Goal: Transaction & Acquisition: Book appointment/travel/reservation

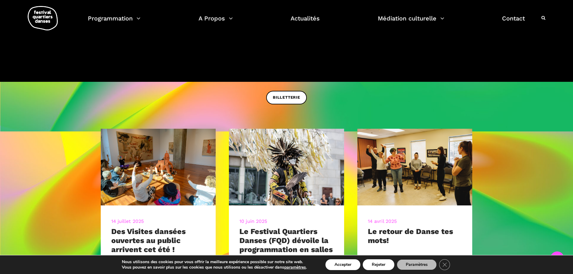
scroll to position [238, 0]
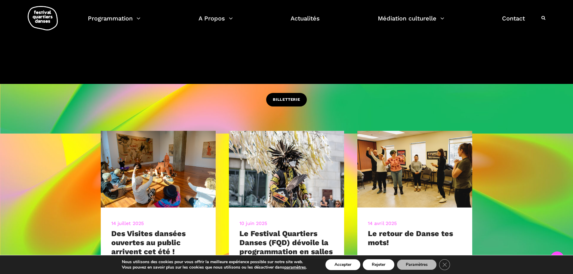
click at [283, 100] on span "BILLETTERIE" at bounding box center [286, 100] width 27 height 6
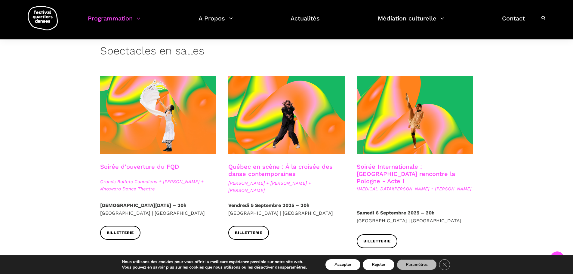
scroll to position [116, 0]
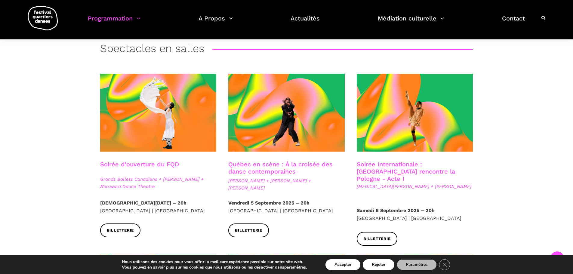
click at [405, 168] on link "Soirée Internationale : Montréal rencontre la Pologne - Acte I" at bounding box center [406, 172] width 98 height 22
click at [145, 182] on span "Grands Ballets Canadiens + Charles Brecard + A'no:wara Dance Theatre" at bounding box center [158, 183] width 116 height 14
click at [146, 179] on span "Grands Ballets Canadiens + Charles Brecard + A'no:wara Dance Theatre" at bounding box center [158, 183] width 116 height 14
click at [144, 164] on link "Soirée d'ouverture du FQD" at bounding box center [139, 164] width 79 height 7
click at [277, 164] on link "Québec en scène : À la croisée des danse contemporaines" at bounding box center [280, 168] width 104 height 14
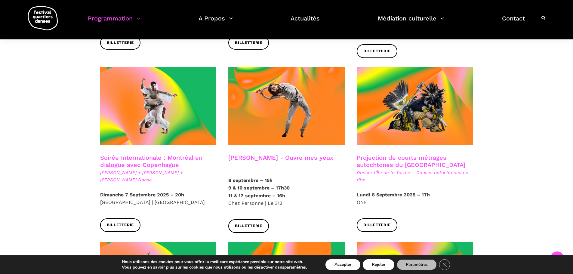
scroll to position [298, 0]
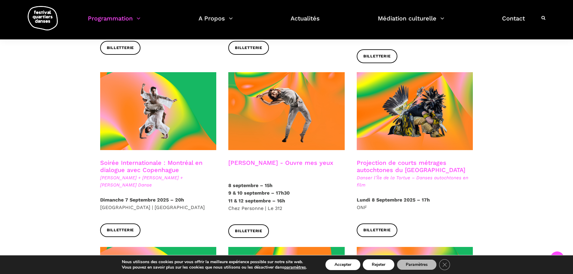
click at [148, 159] on link "Soirée Internationale : Montréal en dialogue avec Copenhague" at bounding box center [151, 166] width 102 height 14
click at [275, 159] on h3 "Charles-Alexis Desgagnés - Ouvre mes yeux" at bounding box center [280, 166] width 105 height 15
click at [276, 159] on h3 "Charles-Alexis Desgagnés - Ouvre mes yeux" at bounding box center [280, 166] width 105 height 15
click at [325, 159] on h3 "Charles-Alexis Desgagnés - Ouvre mes yeux" at bounding box center [280, 166] width 105 height 15
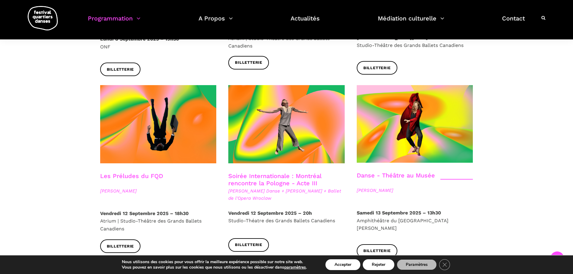
scroll to position [643, 0]
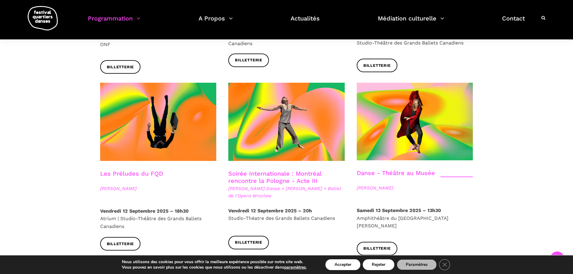
click at [256, 170] on link "Soirée Internationale : Montréal rencontre la Pologne - Acte III" at bounding box center [274, 177] width 93 height 14
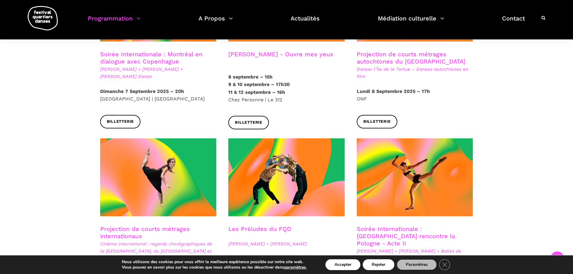
scroll to position [340, 0]
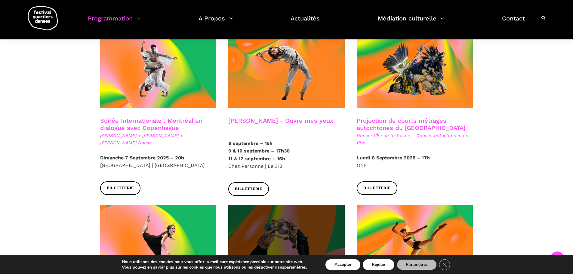
click at [299, 243] on span at bounding box center [286, 244] width 116 height 78
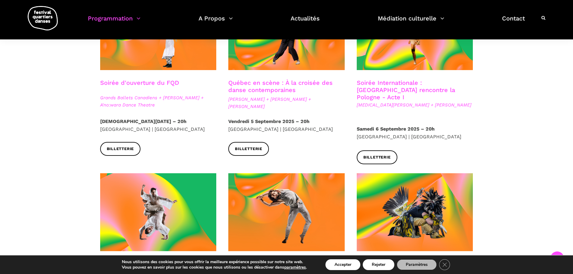
scroll to position [195, 0]
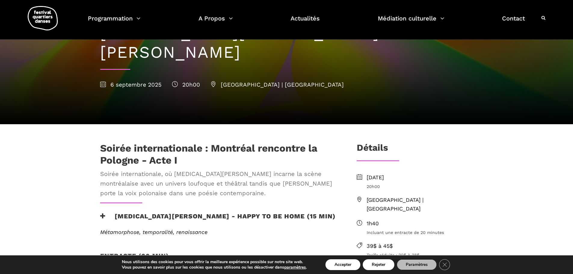
scroll to position [72, 0]
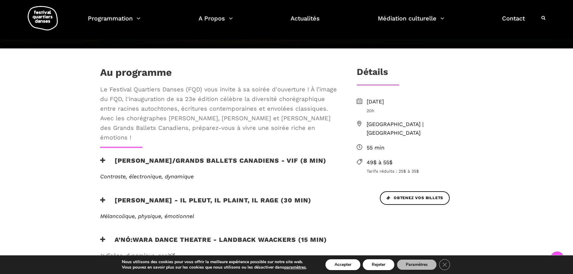
scroll to position [128, 0]
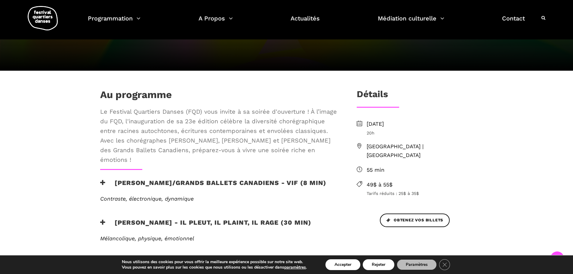
click at [561, 80] on html "J’achète mes billets Faire un don Abonnez-vous à notre infolettre EN Soirée d’o…" at bounding box center [286, 247] width 573 height 751
click at [348, 82] on div "Au programme Le Festival Quartiers Danses (FQD) vous invite à sa soirée d'ouver…" at bounding box center [286, 275] width 573 height 409
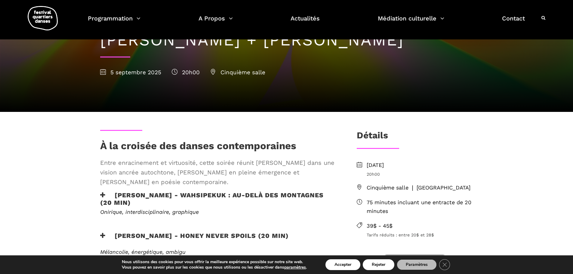
scroll to position [48, 0]
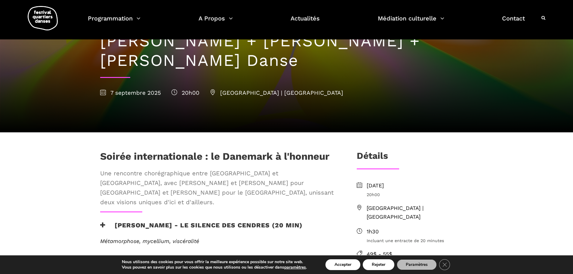
scroll to position [55, 0]
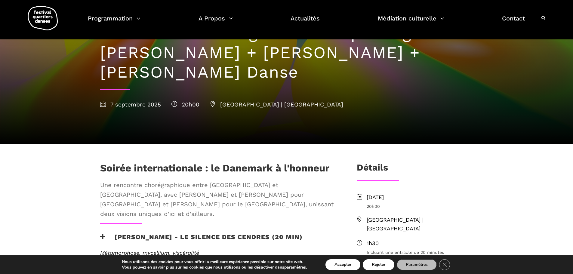
drag, startPoint x: 577, startPoint y: 42, endPoint x: 565, endPoint y: 61, distance: 21.9
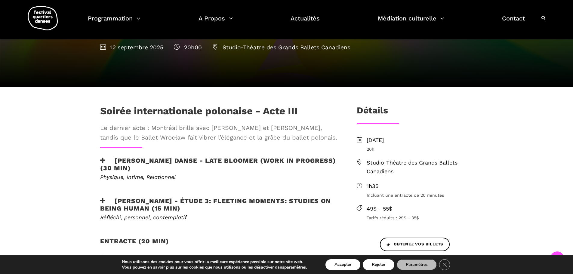
scroll to position [118, 0]
